Goal: Information Seeking & Learning: Learn about a topic

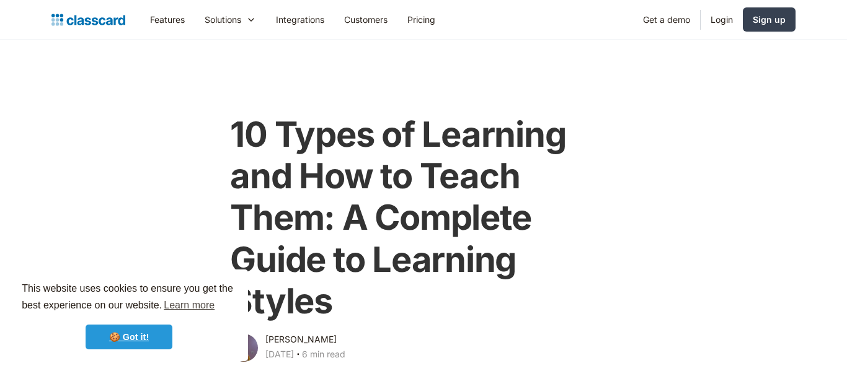
click at [134, 333] on link "🍪 Got it!" at bounding box center [129, 337] width 87 height 25
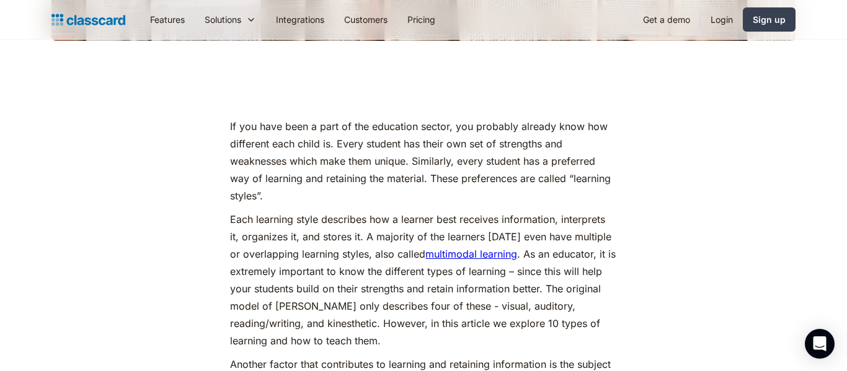
scroll to position [586, 0]
click at [387, 174] on p "If you have been a part of the education sector, you probably already know how …" at bounding box center [423, 160] width 386 height 87
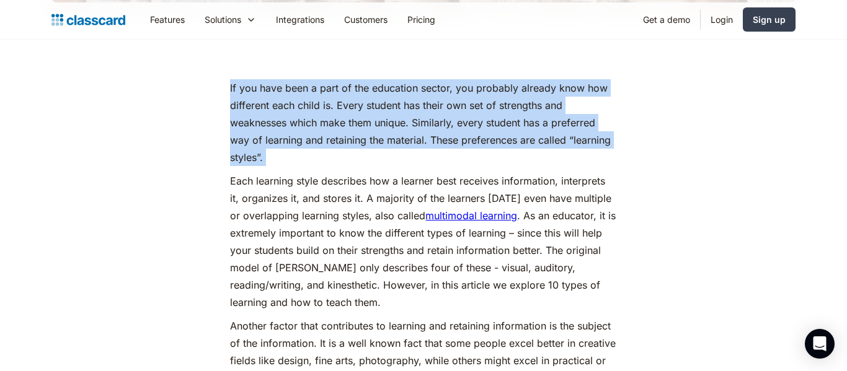
scroll to position [627, 0]
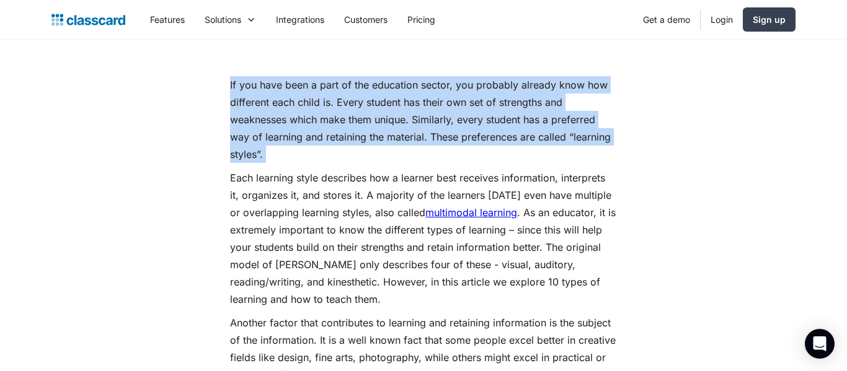
click at [405, 131] on p "If you have been a part of the education sector, you probably already know how …" at bounding box center [423, 119] width 386 height 87
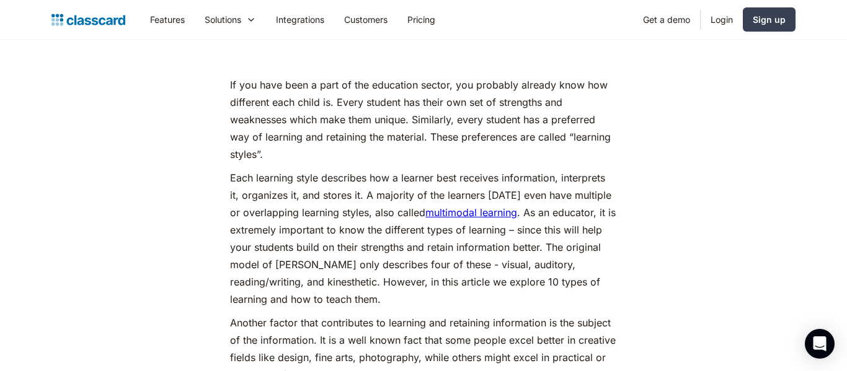
click at [405, 131] on p "If you have been a part of the education sector, you probably already know how …" at bounding box center [423, 119] width 386 height 87
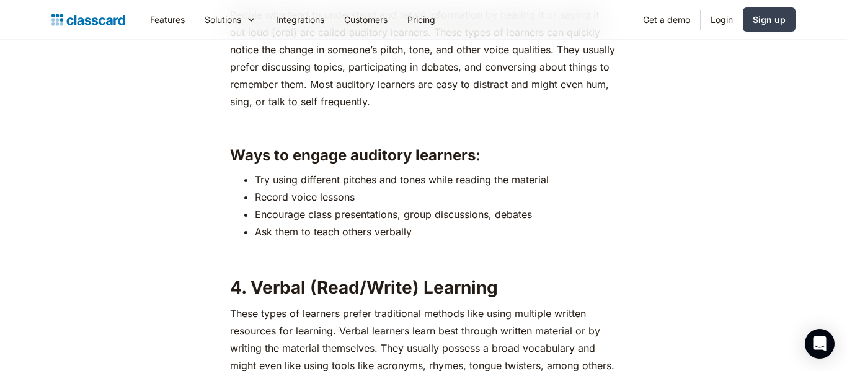
scroll to position [2298, 0]
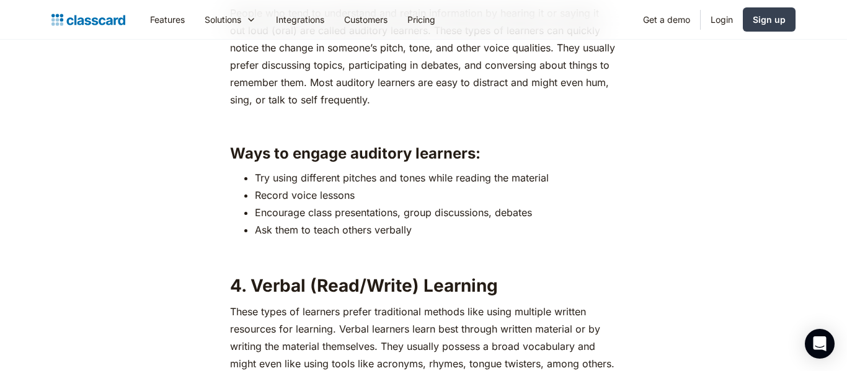
click at [371, 177] on li "Try using different pitches and tones while reading the material" at bounding box center [435, 177] width 361 height 17
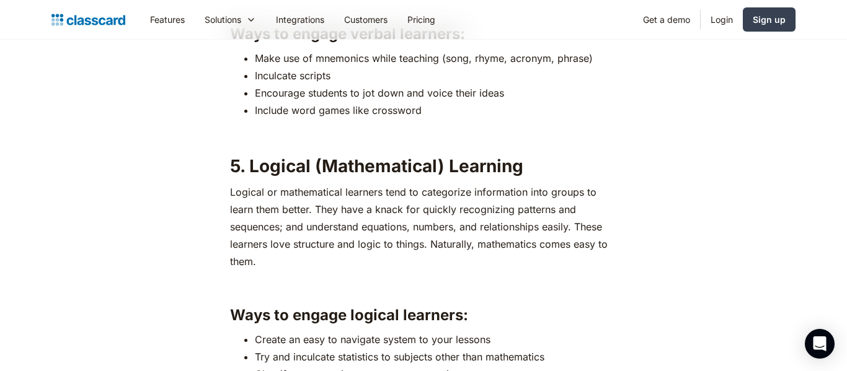
scroll to position [2988, 0]
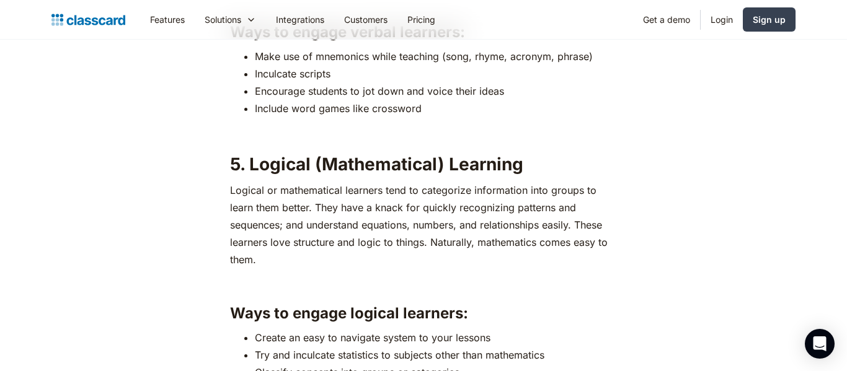
click at [371, 188] on p "Logical or mathematical learners tend to categorize information into groups to …" at bounding box center [423, 225] width 386 height 87
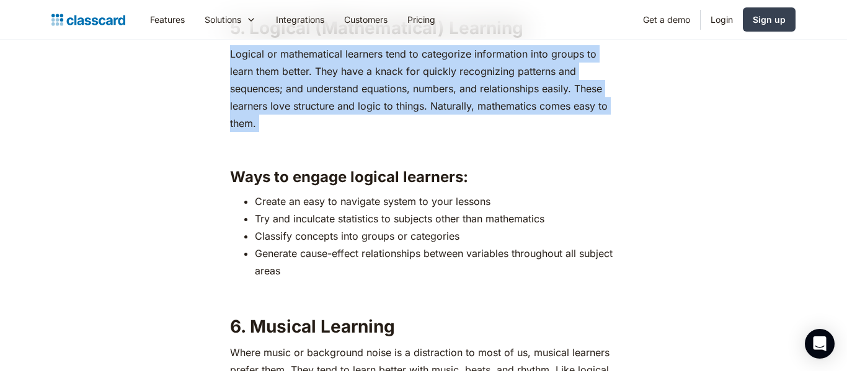
scroll to position [3125, 0]
click at [372, 201] on li "Create an easy to navigate system to your lessons" at bounding box center [435, 200] width 361 height 17
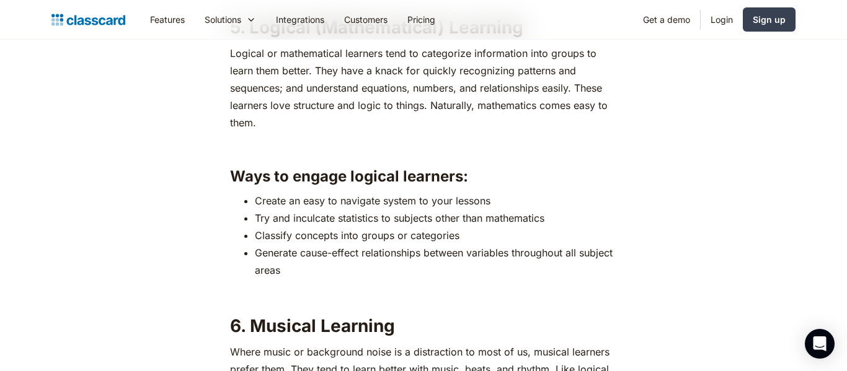
click at [372, 201] on li "Create an easy to navigate system to your lessons" at bounding box center [435, 200] width 361 height 17
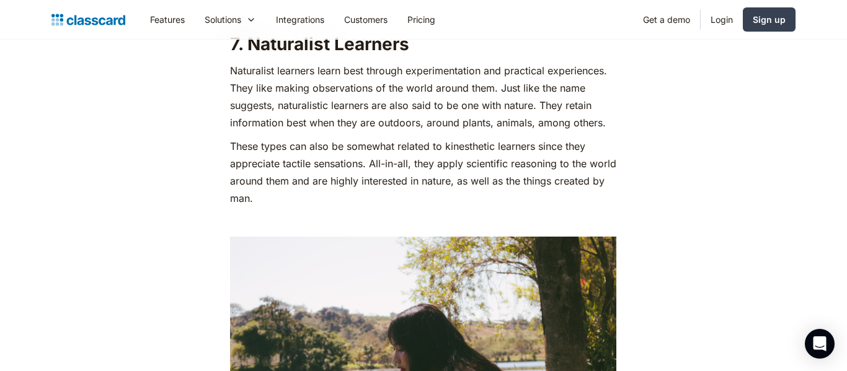
scroll to position [3712, 0]
click at [376, 118] on p "Naturalist learners learn best through experimentation and practical experience…" at bounding box center [423, 97] width 386 height 69
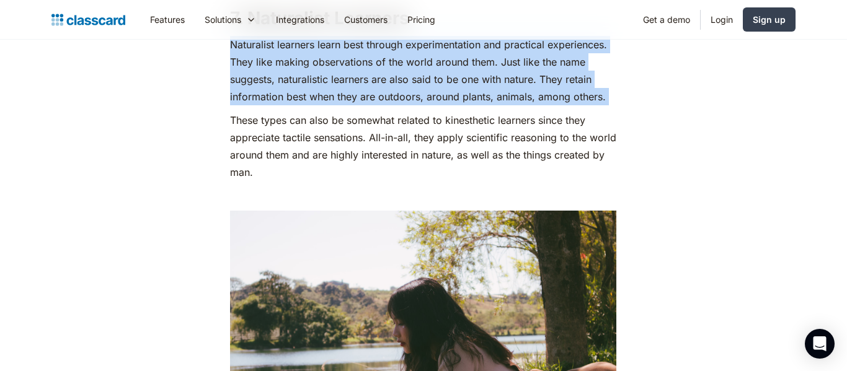
scroll to position [3739, 0]
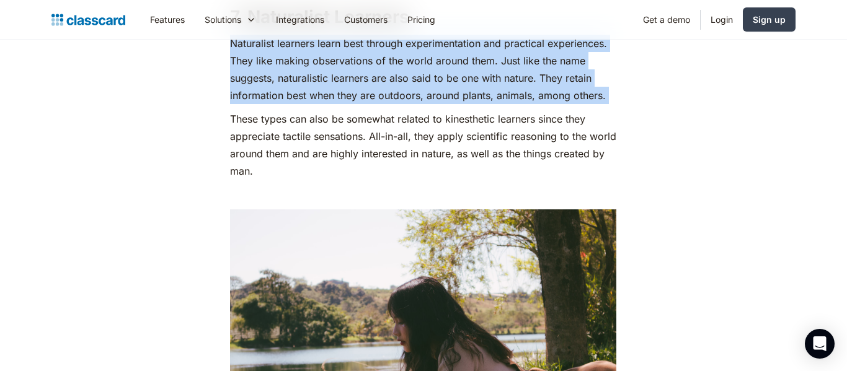
click at [376, 118] on p "These types can also be somewhat related to kinesthetic learners since they app…" at bounding box center [423, 144] width 386 height 69
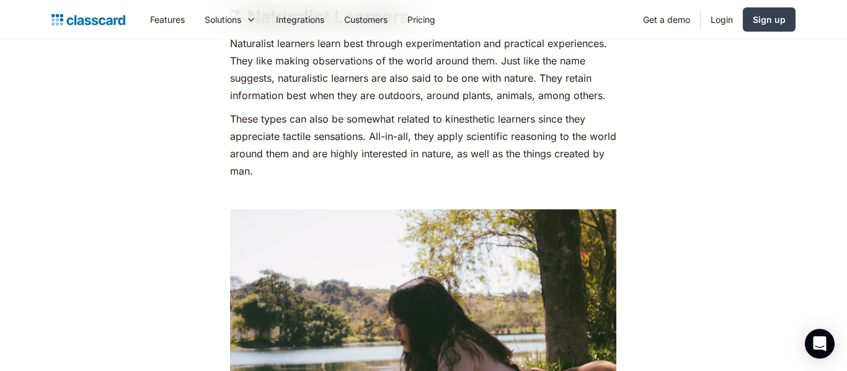
click at [376, 118] on p "These types can also be somewhat related to kinesthetic learners since they app…" at bounding box center [423, 144] width 386 height 69
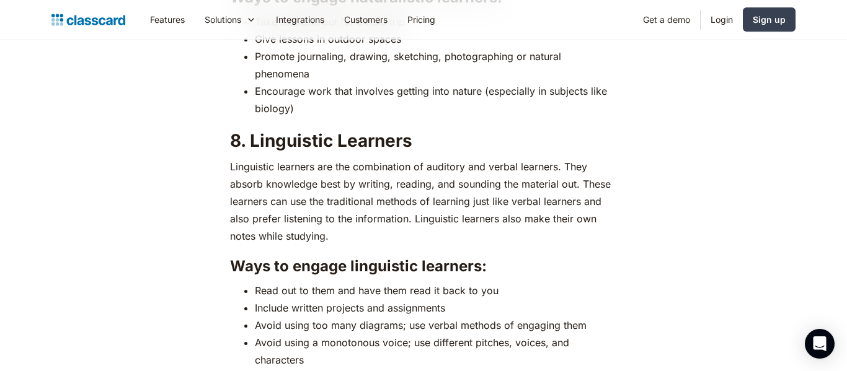
scroll to position [4258, 0]
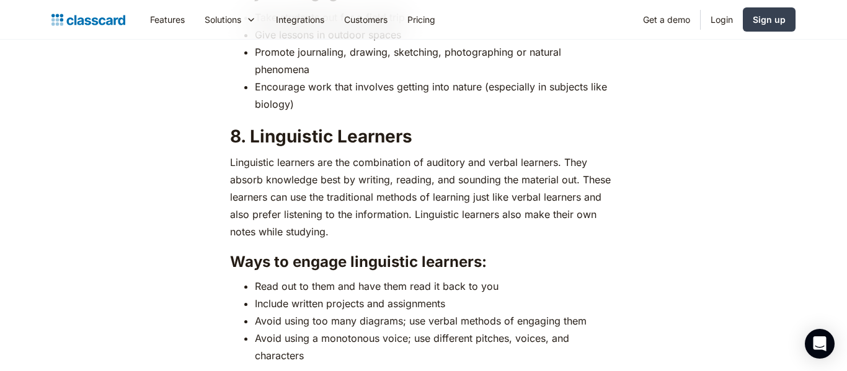
click at [358, 166] on p "Linguistic learners are the combination of auditory and verbal learners. They a…" at bounding box center [423, 197] width 386 height 87
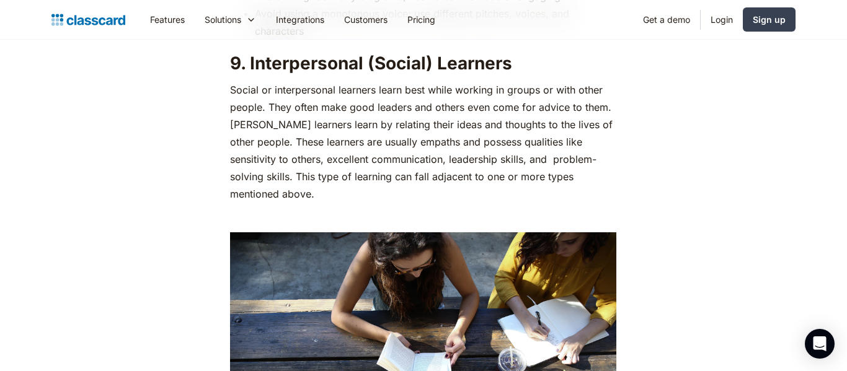
scroll to position [4584, 0]
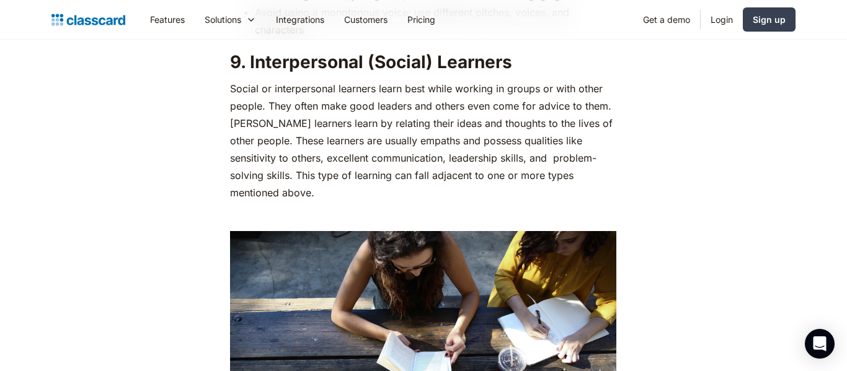
click at [381, 103] on p "Social or interpersonal learners learn best while working in groups or with oth…" at bounding box center [423, 140] width 386 height 121
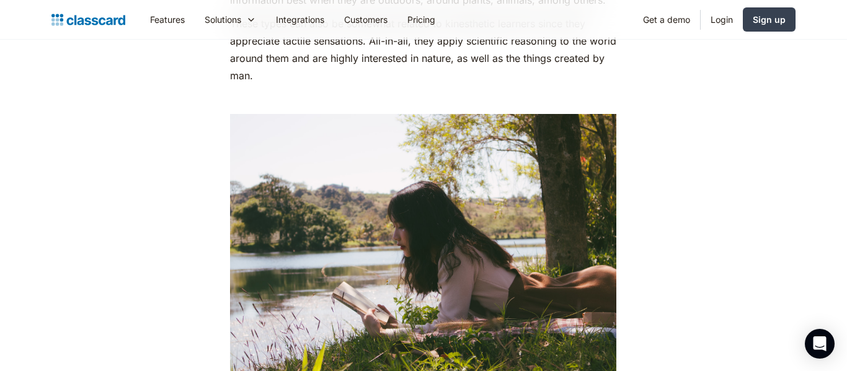
scroll to position [3827, 0]
